Goal: Task Accomplishment & Management: Use online tool/utility

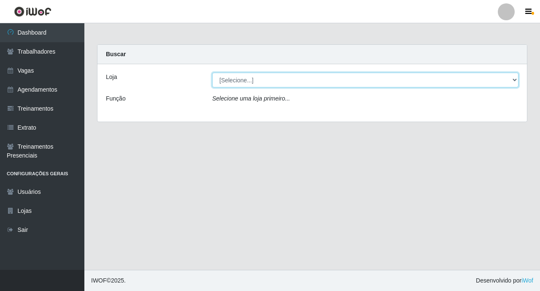
click at [267, 79] on select "[Selecione...] O ROSÁRIO ALIMENTOS" at bounding box center [365, 80] width 307 height 15
select select "349"
click at [212, 73] on select "[Selecione...] O ROSÁRIO ALIMENTOS" at bounding box center [365, 80] width 307 height 15
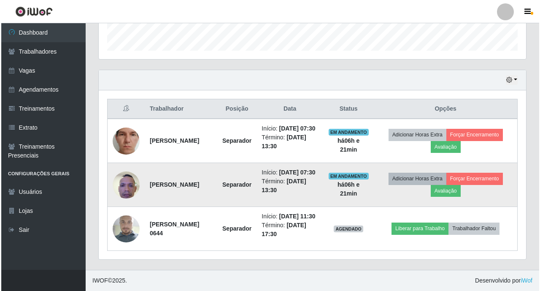
scroll to position [278, 0]
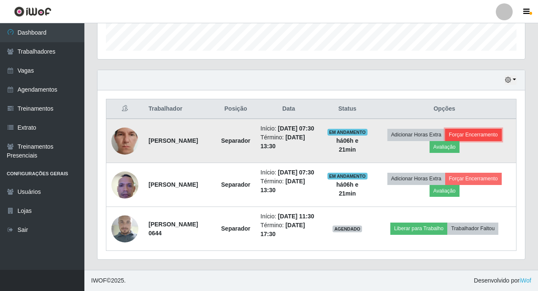
click at [476, 129] on button "Forçar Encerramento" at bounding box center [473, 135] width 57 height 12
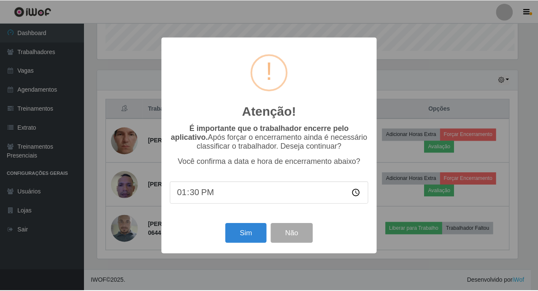
scroll to position [175, 423]
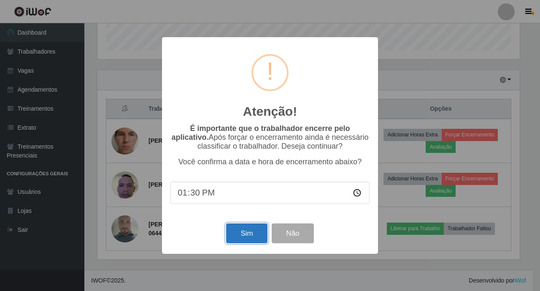
click at [253, 239] on button "Sim" at bounding box center [246, 233] width 41 height 20
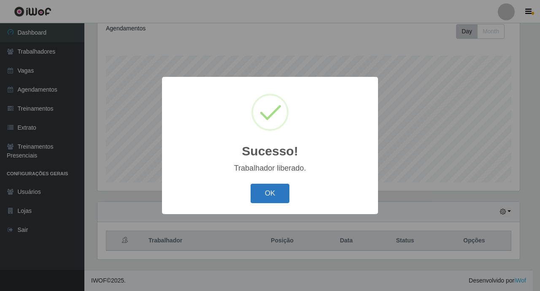
click at [275, 195] on button "OK" at bounding box center [270, 194] width 39 height 20
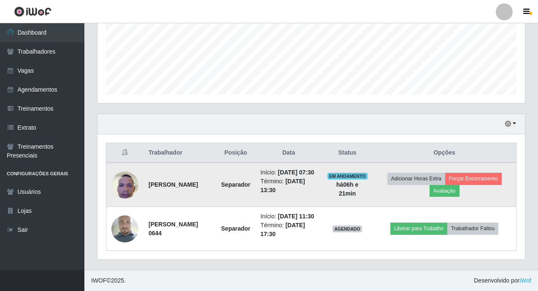
scroll to position [225, 0]
click at [488, 173] on button "Forçar Encerramento" at bounding box center [473, 179] width 57 height 12
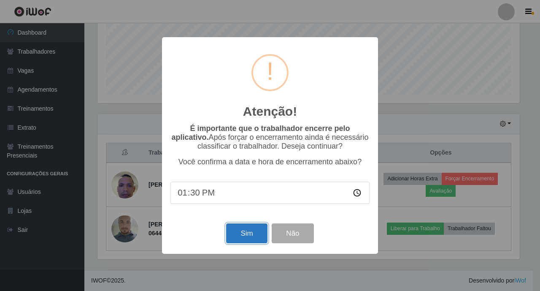
click at [244, 239] on button "Sim" at bounding box center [246, 233] width 41 height 20
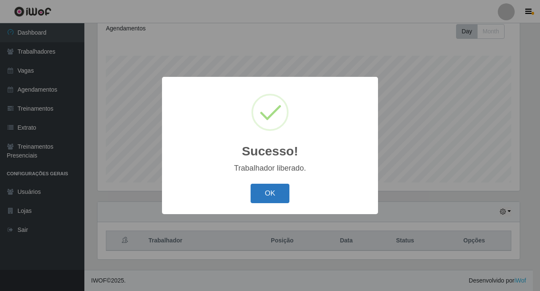
drag, startPoint x: 282, startPoint y: 181, endPoint x: 282, endPoint y: 191, distance: 10.1
click at [282, 185] on div "Sucesso! × Trabalhador liberado. OK Cancel" at bounding box center [270, 145] width 216 height 137
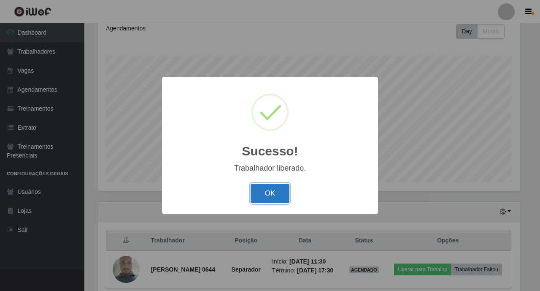
click at [282, 193] on button "OK" at bounding box center [270, 194] width 39 height 20
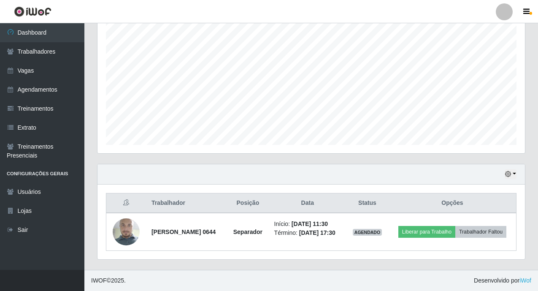
scroll to position [163, 0]
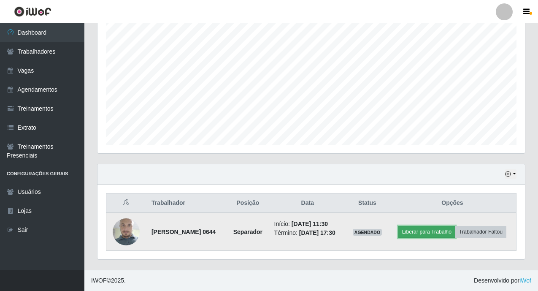
click at [456, 226] on button "Liberar para Trabalho" at bounding box center [427, 232] width 57 height 12
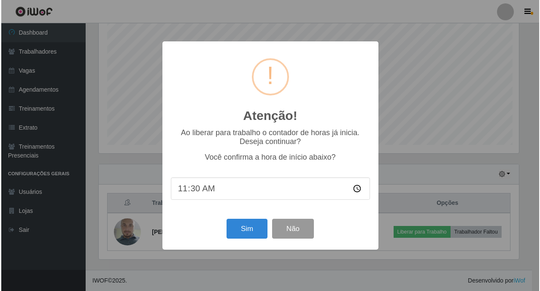
scroll to position [175, 423]
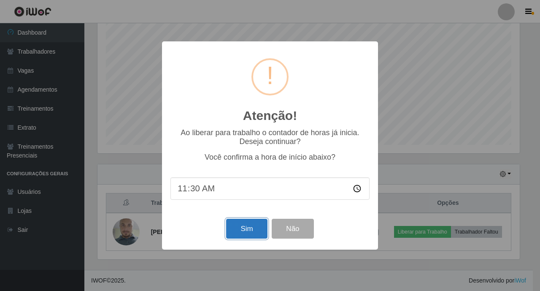
click at [231, 233] on button "Sim" at bounding box center [246, 229] width 41 height 20
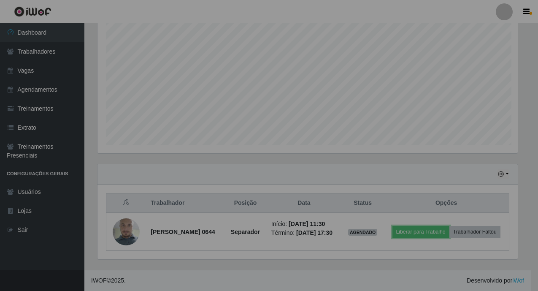
scroll to position [0, 0]
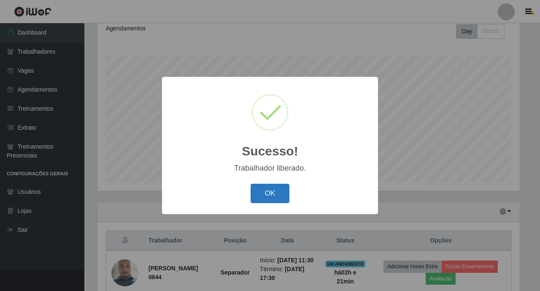
click at [264, 200] on button "OK" at bounding box center [270, 194] width 39 height 20
